Goal: Task Accomplishment & Management: Complete application form

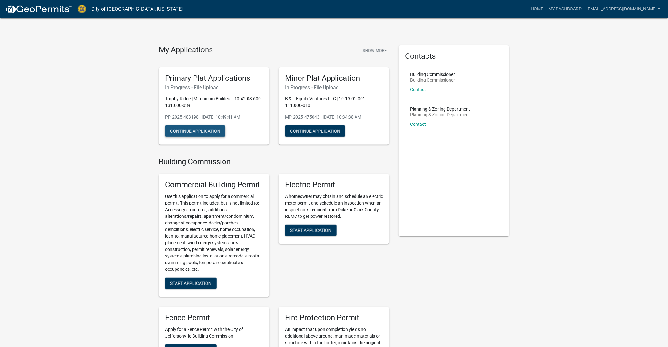
click at [204, 129] on button "Continue Application" at bounding box center [195, 131] width 60 height 11
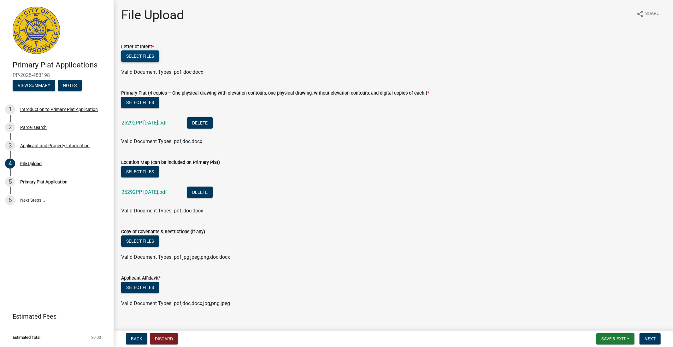
click at [143, 53] on button "Select files" at bounding box center [140, 55] width 38 height 11
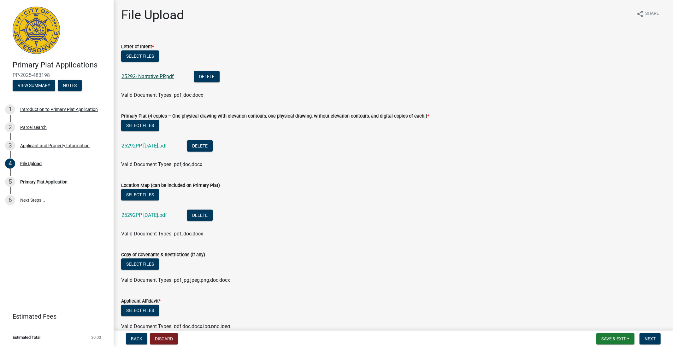
click at [147, 76] on link "25292- Narrative PP.pdf" at bounding box center [148, 77] width 52 height 6
click at [606, 337] on span "Save & Exit" at bounding box center [614, 339] width 24 height 5
click at [592, 319] on button "Save & Exit" at bounding box center [609, 322] width 50 height 15
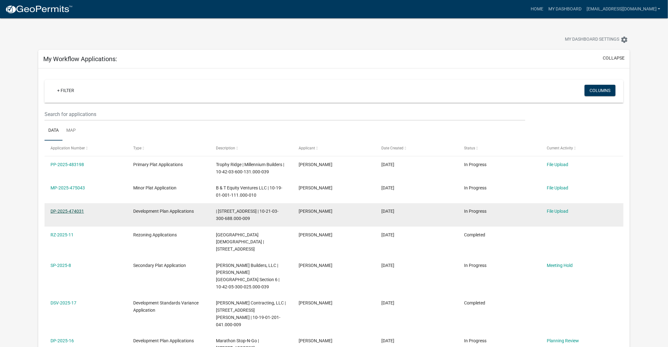
click at [59, 212] on link "DP-2025-474031" at bounding box center [66, 211] width 33 height 5
